Goal: Obtain resource: Obtain resource

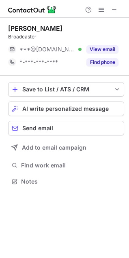
scroll to position [4, 4]
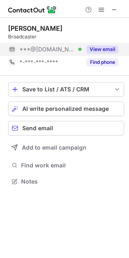
click at [111, 47] on button "View email" at bounding box center [102, 49] width 32 height 8
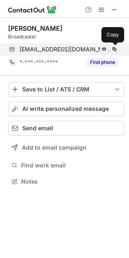
click at [117, 52] on button at bounding box center [114, 49] width 8 height 8
click at [113, 47] on span at bounding box center [114, 49] width 6 height 6
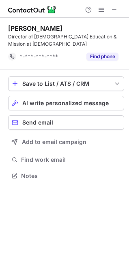
scroll to position [170, 129]
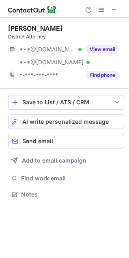
scroll to position [189, 129]
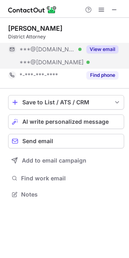
click at [113, 52] on button "View email" at bounding box center [102, 49] width 32 height 8
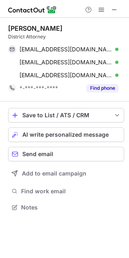
scroll to position [202, 129]
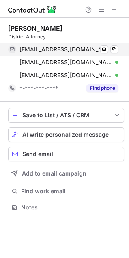
click at [118, 48] on div "amywren10@gmail.com Verified Send email Copy" at bounding box center [63, 49] width 110 height 13
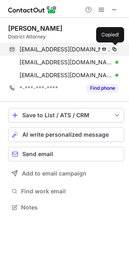
click at [118, 48] on div "amywren10@gmail.com Verified Send email Copied!" at bounding box center [63, 49] width 110 height 13
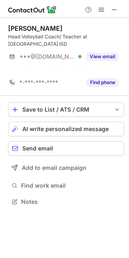
scroll to position [4, 4]
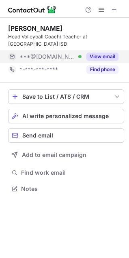
click at [103, 57] on button "View email" at bounding box center [102, 57] width 32 height 8
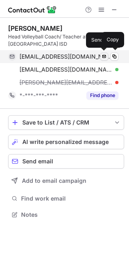
scroll to position [209, 129]
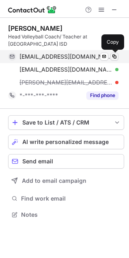
click at [116, 56] on span at bounding box center [114, 56] width 6 height 6
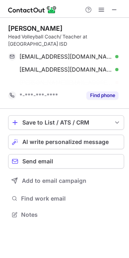
scroll to position [196, 129]
